Goal: Transaction & Acquisition: Purchase product/service

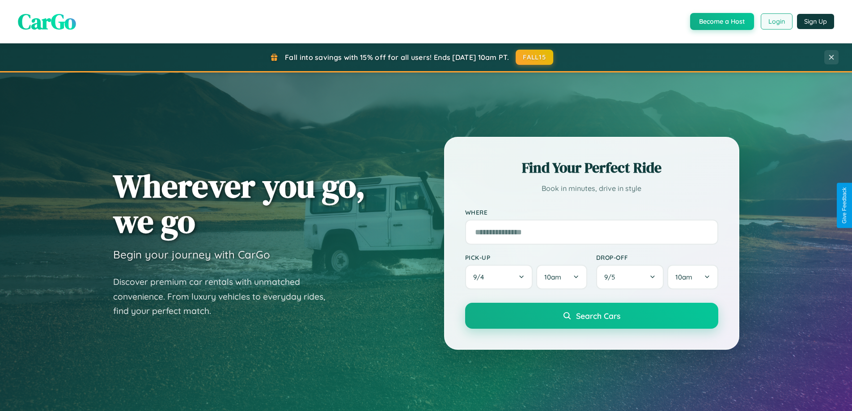
click at [776, 21] on button "Login" at bounding box center [777, 21] width 32 height 16
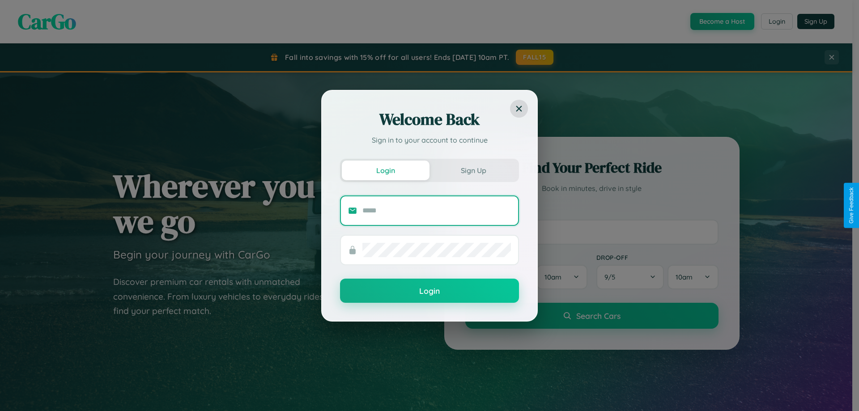
click at [437, 210] on input "text" at bounding box center [436, 211] width 149 height 14
type input "**********"
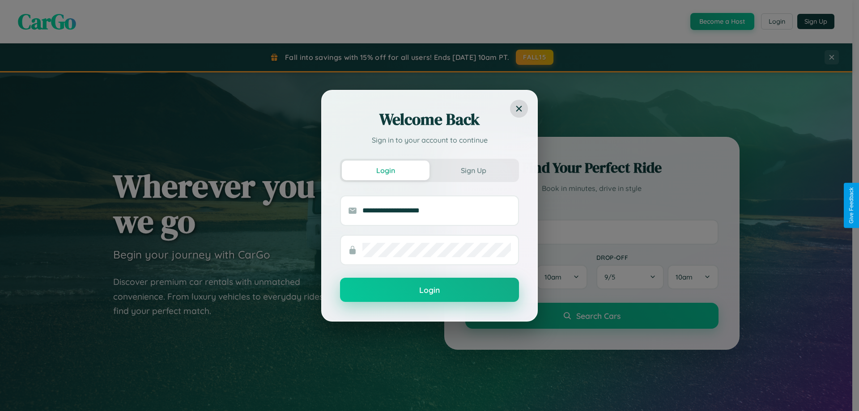
click at [430, 290] on button "Login" at bounding box center [429, 290] width 179 height 24
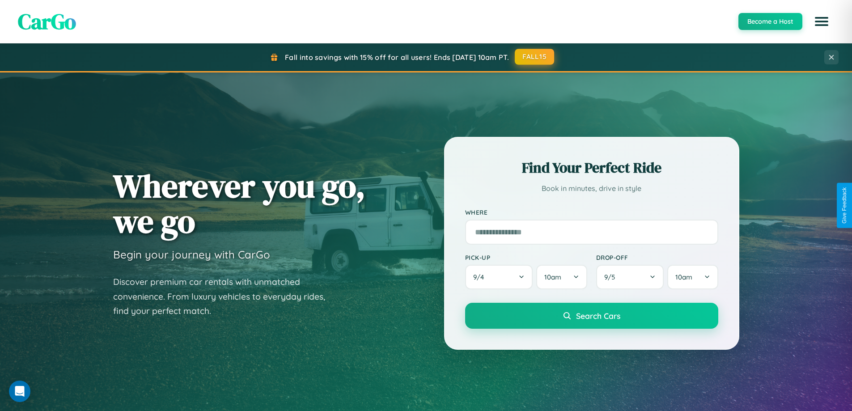
click at [535, 57] on button "FALL15" at bounding box center [534, 57] width 39 height 16
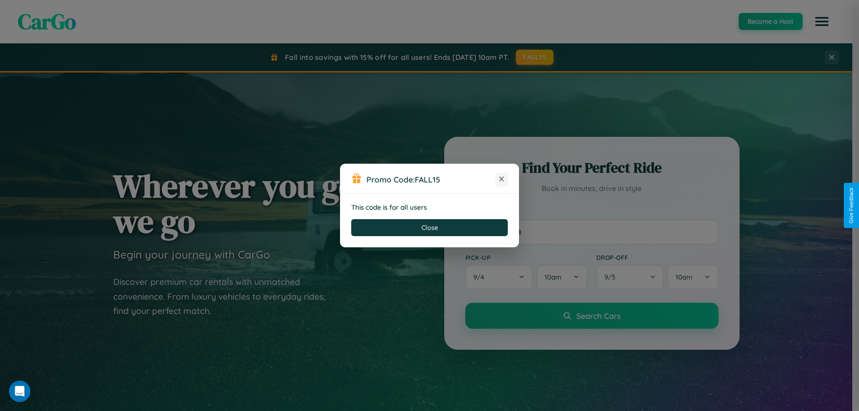
click at [502, 179] on icon at bounding box center [501, 179] width 9 height 9
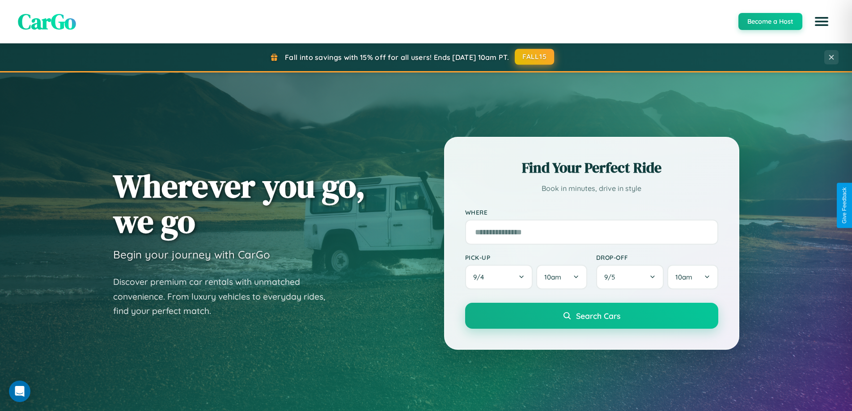
click at [535, 57] on button "FALL15" at bounding box center [534, 57] width 39 height 16
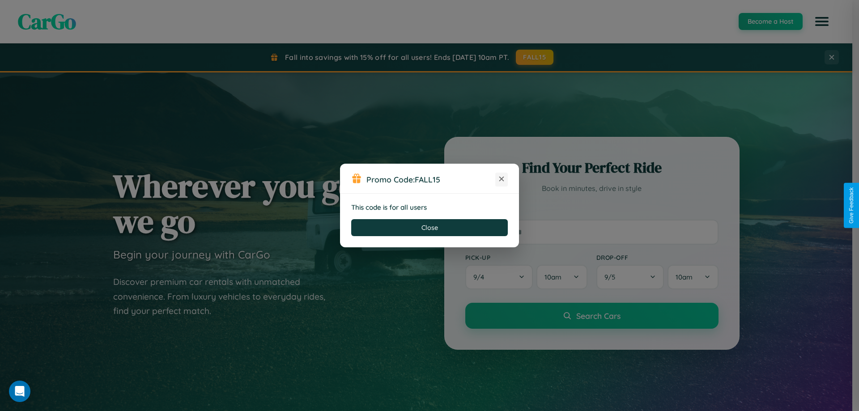
click at [502, 179] on icon at bounding box center [501, 179] width 9 height 9
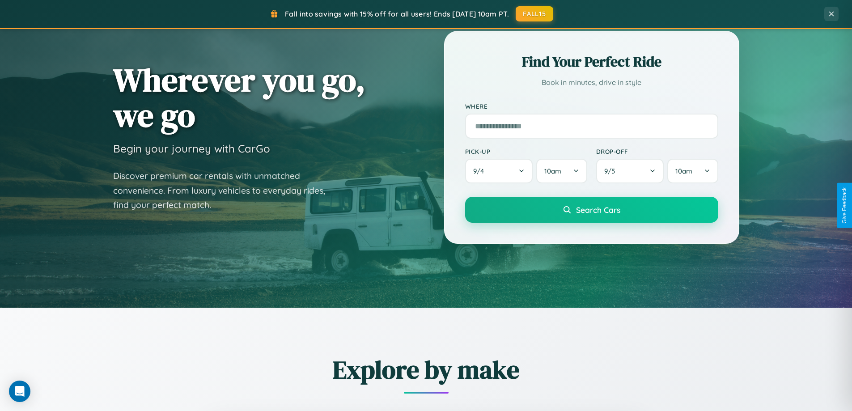
scroll to position [1438, 0]
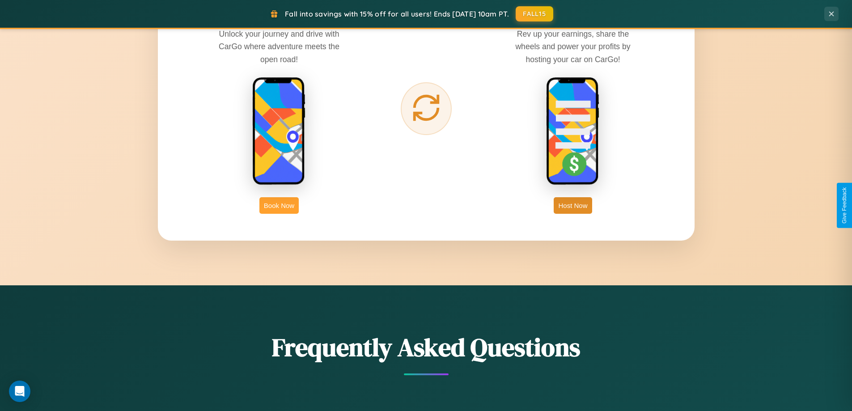
click at [279, 205] on button "Book Now" at bounding box center [279, 205] width 39 height 17
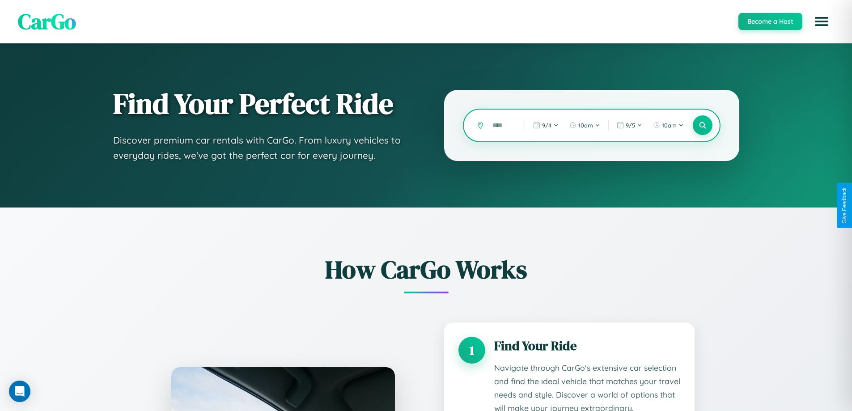
click at [502, 125] on input "text" at bounding box center [502, 126] width 28 height 16
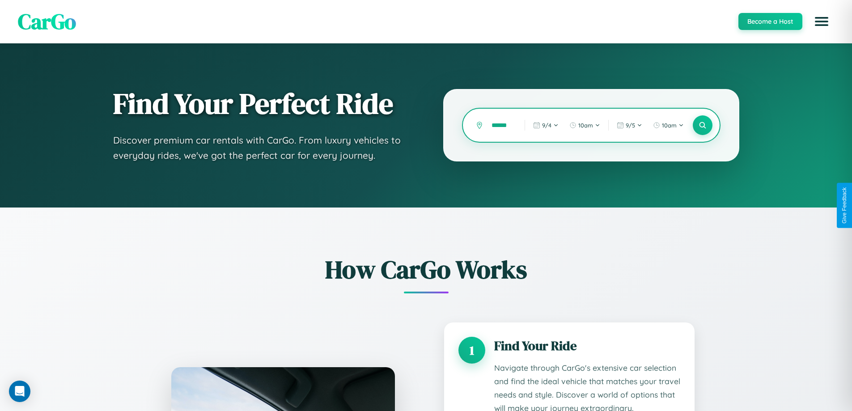
scroll to position [0, 4]
type input "******"
click at [703, 125] on icon at bounding box center [702, 125] width 9 height 9
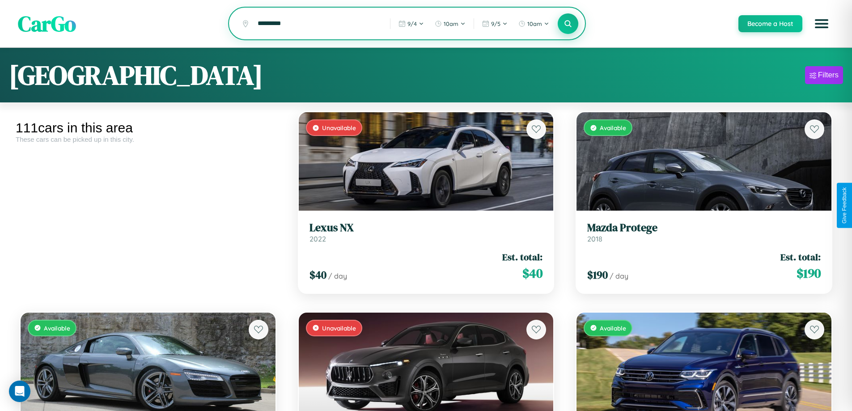
click at [568, 24] on icon at bounding box center [568, 23] width 9 height 9
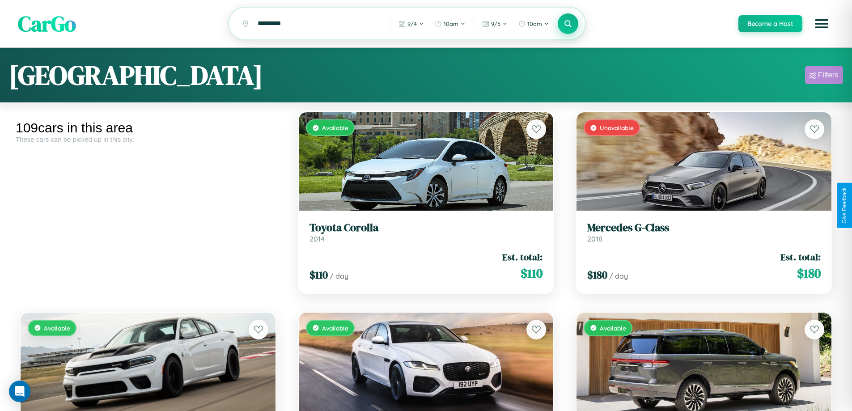
click at [824, 77] on div "Filters" at bounding box center [828, 75] width 21 height 9
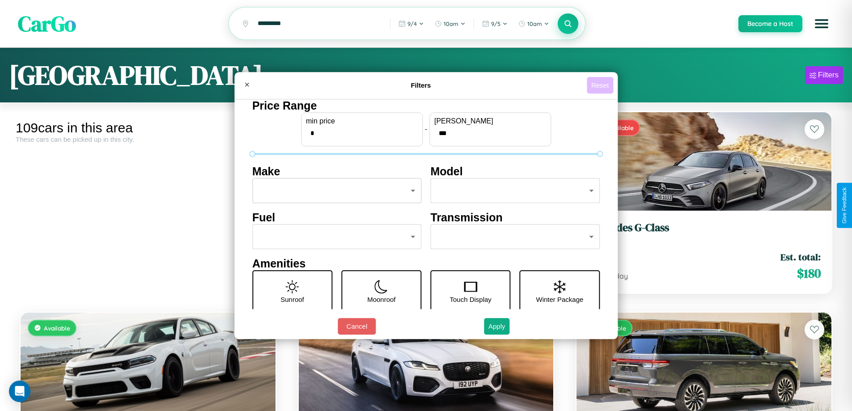
click at [601, 85] on button "Reset" at bounding box center [600, 85] width 26 height 17
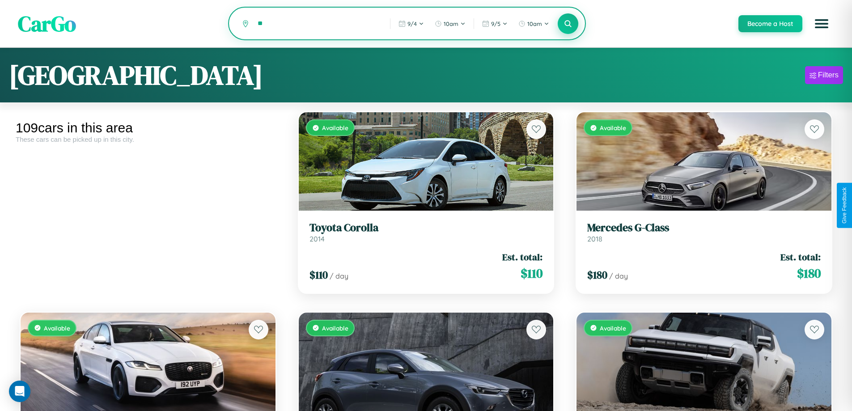
type input "*"
type input "*****"
click at [568, 24] on icon at bounding box center [568, 23] width 9 height 9
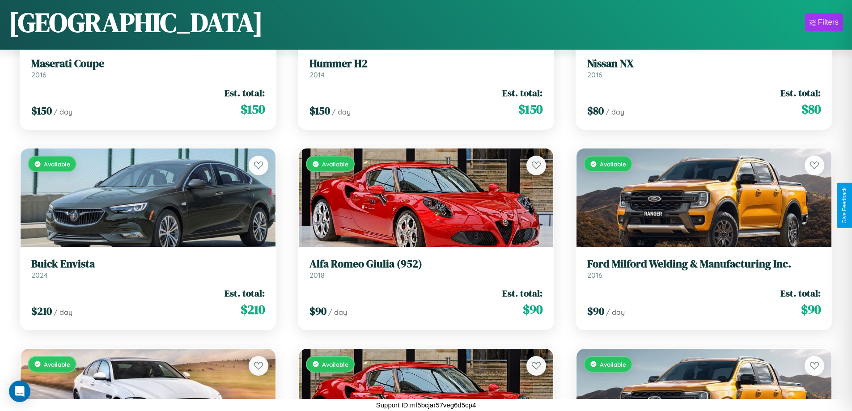
scroll to position [4334, 0]
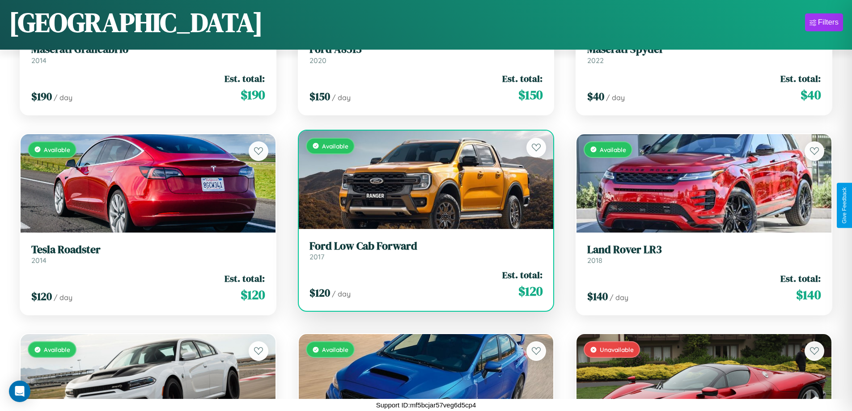
click at [422, 254] on link "Ford Low Cab Forward 2017" at bounding box center [427, 251] width 234 height 22
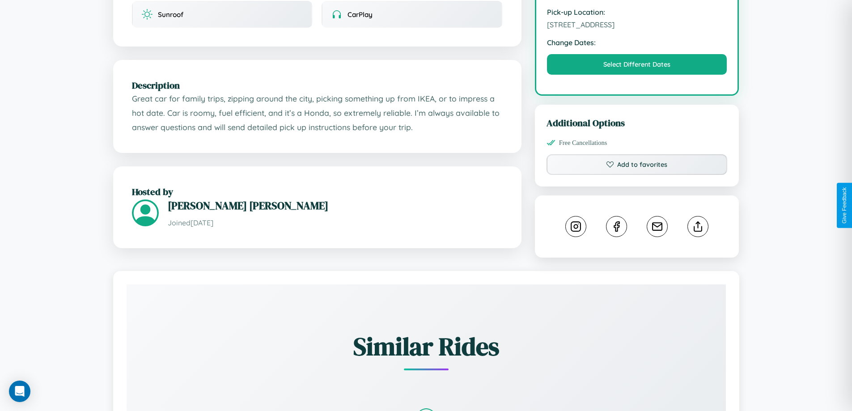
scroll to position [301, 0]
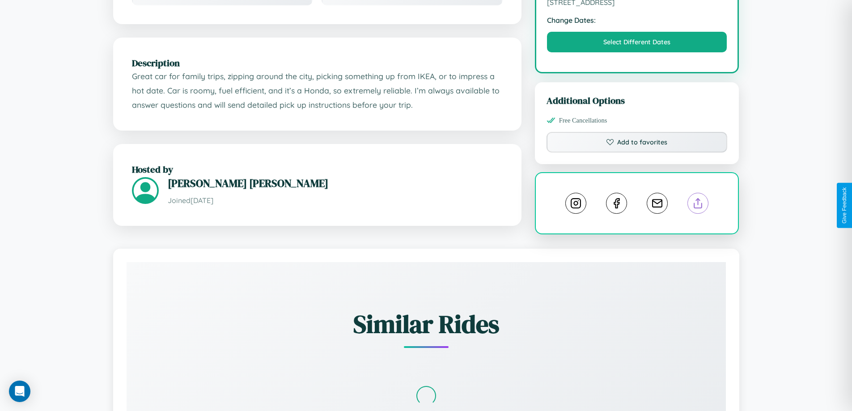
click at [698, 204] on line at bounding box center [698, 202] width 0 height 6
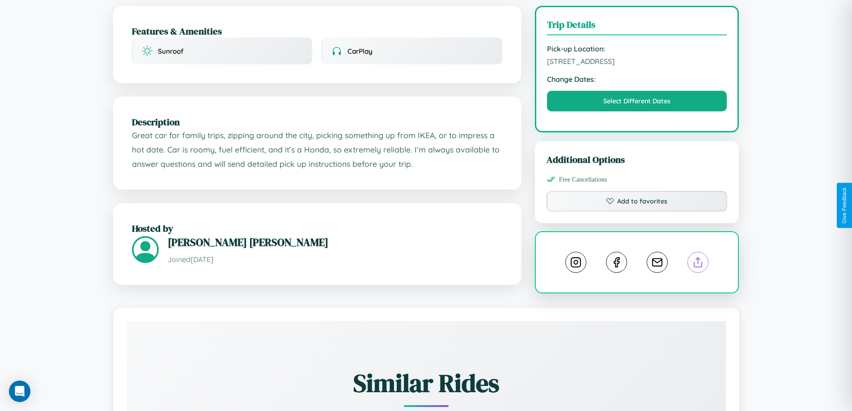
scroll to position [239, 0]
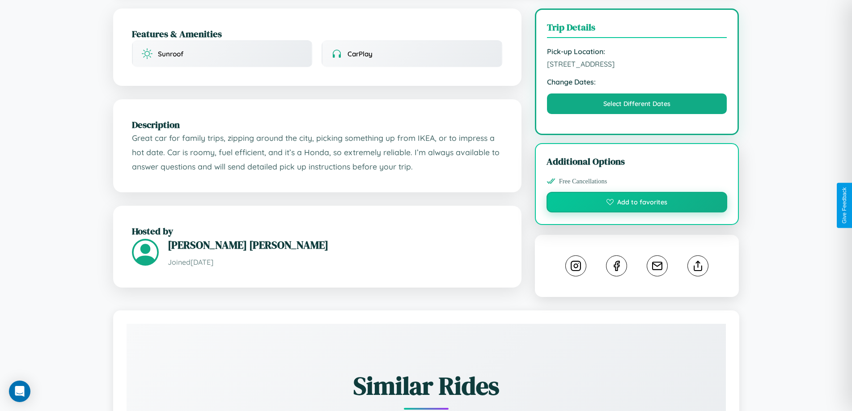
click at [637, 204] on button "Add to favorites" at bounding box center [637, 202] width 181 height 21
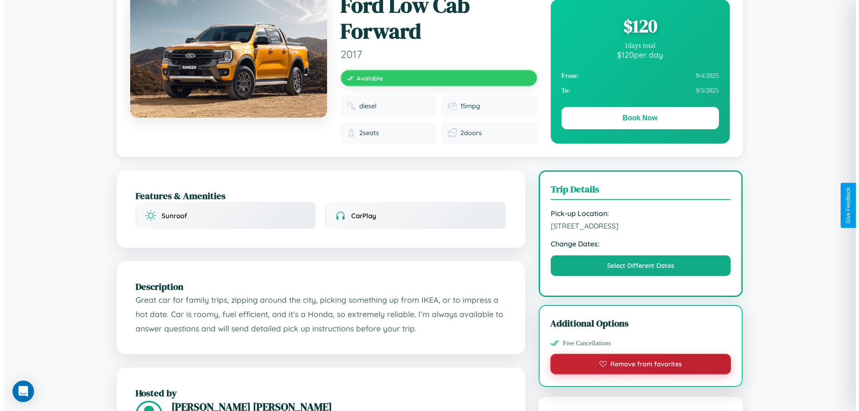
scroll to position [0, 0]
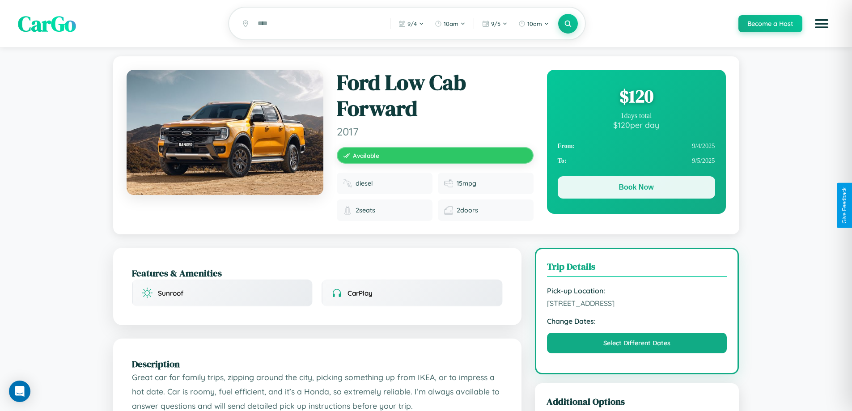
click at [636, 189] on button "Book Now" at bounding box center [637, 187] width 158 height 22
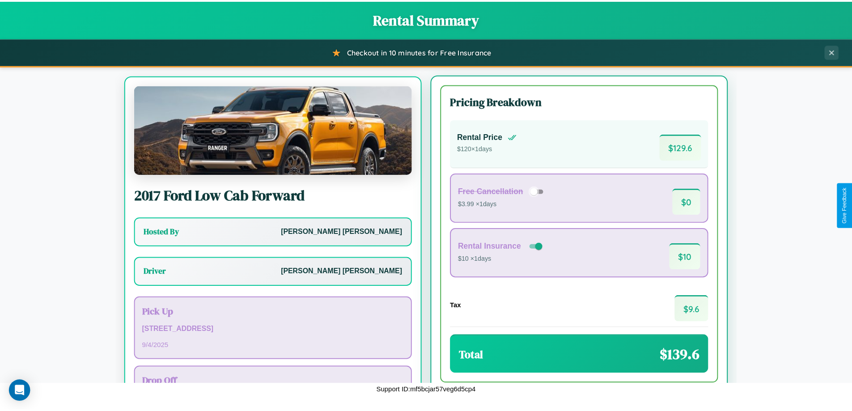
scroll to position [42, 0]
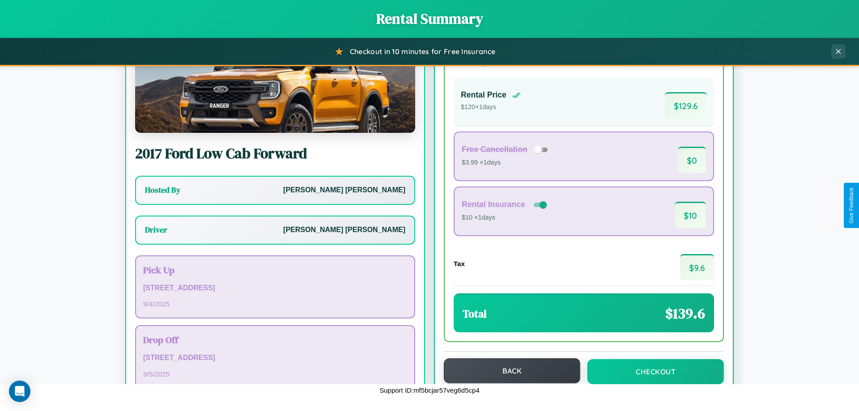
click at [508, 371] on button "Back" at bounding box center [512, 370] width 136 height 25
